Goal: Task Accomplishment & Management: Use online tool/utility

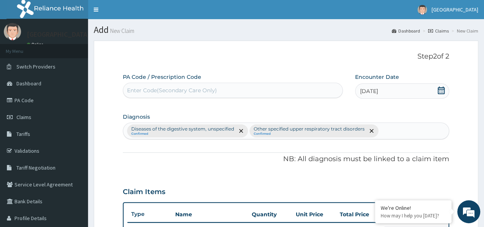
scroll to position [0, 57]
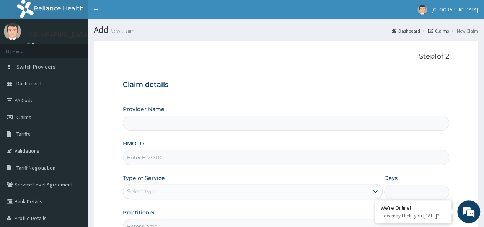
scroll to position [86, 0]
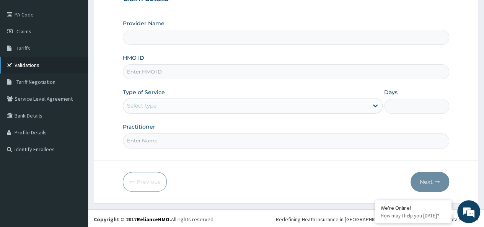
click at [37, 65] on link "Validations" at bounding box center [44, 65] width 88 height 17
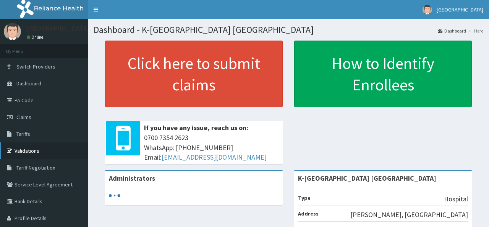
click at [42, 148] on link "Validations" at bounding box center [44, 150] width 88 height 17
